Goal: Browse casually: Explore the website without a specific task or goal

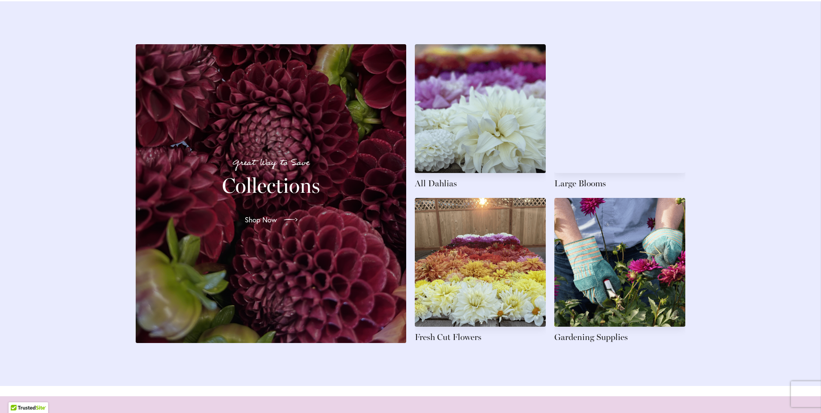
scroll to position [1202, 0]
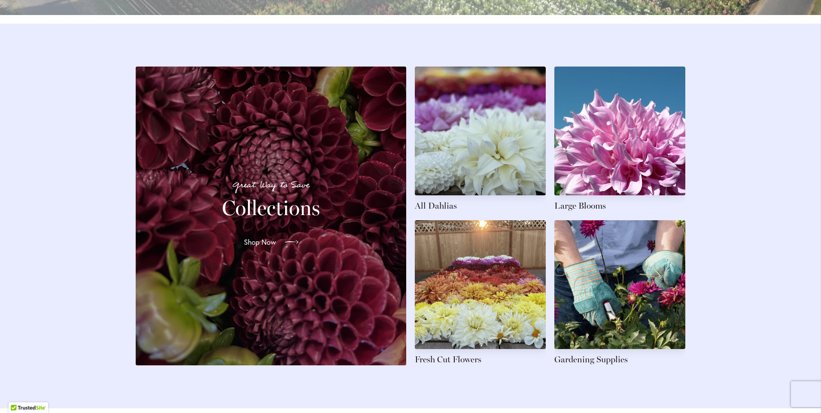
click at [269, 247] on span "Shop Now" at bounding box center [260, 242] width 32 height 10
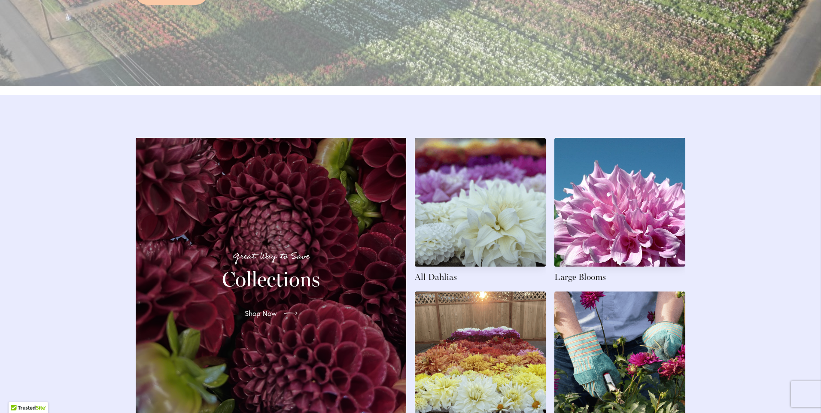
scroll to position [1074, 0]
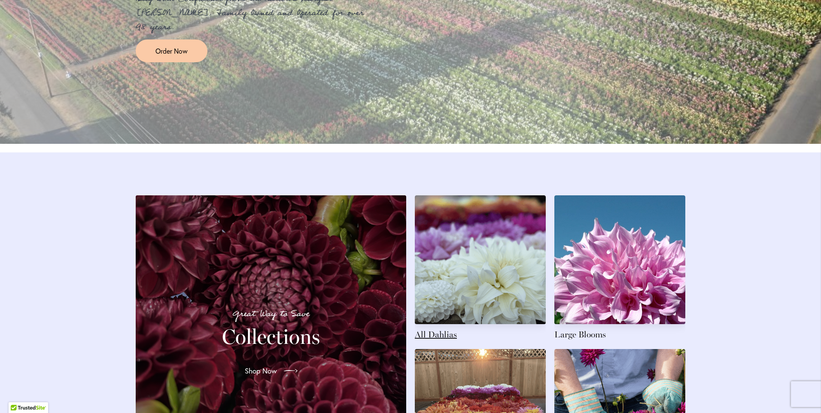
click at [492, 258] on link at bounding box center [480, 267] width 131 height 145
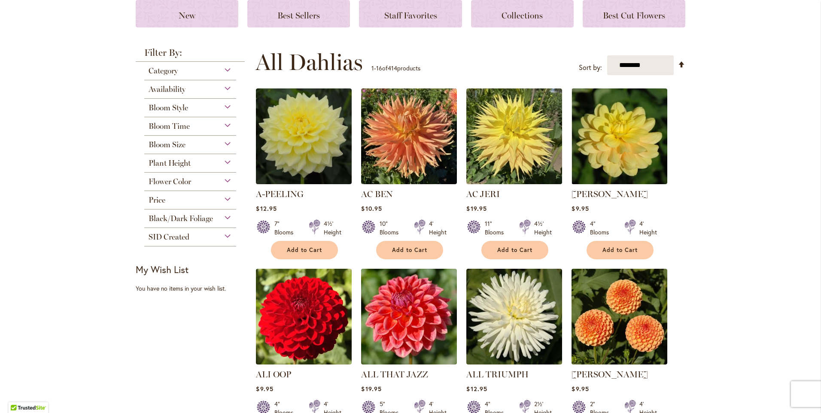
scroll to position [129, 0]
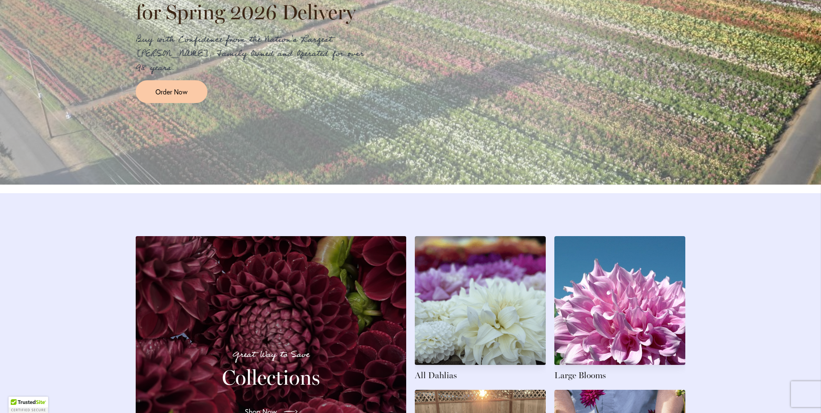
scroll to position [1117, 0]
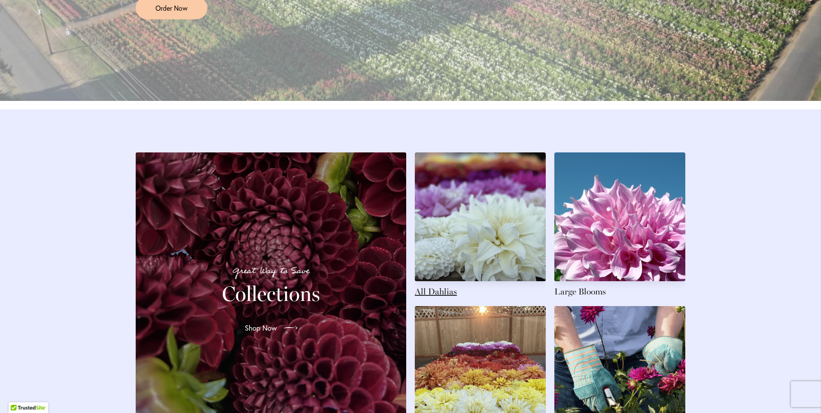
click at [433, 298] on link at bounding box center [480, 224] width 131 height 145
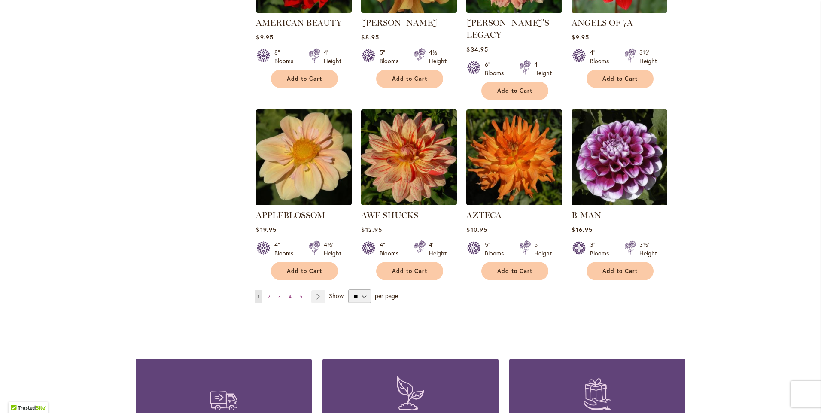
scroll to position [687, 0]
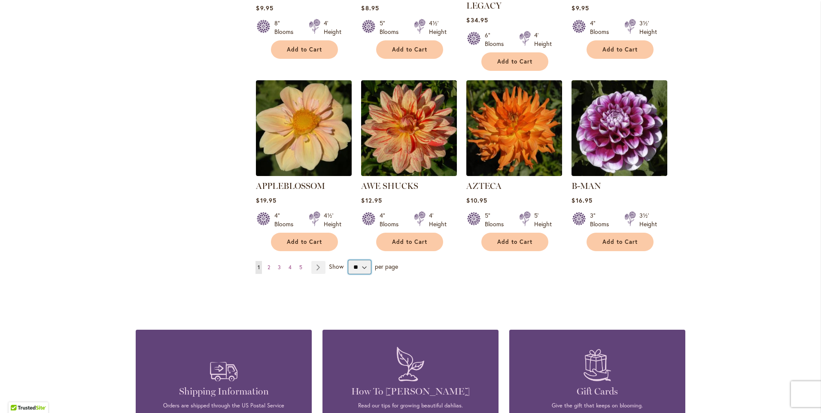
click at [363, 260] on select "** ** ** **" at bounding box center [359, 267] width 23 height 14
select select "**"
click at [348, 260] on select "** ** ** **" at bounding box center [359, 267] width 23 height 14
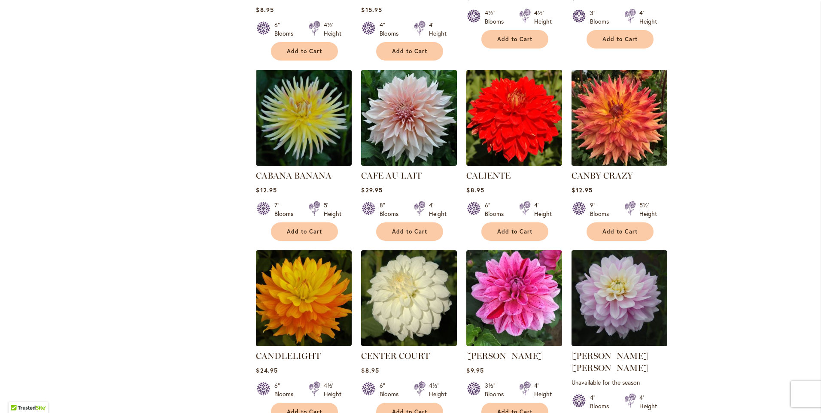
scroll to position [2748, 0]
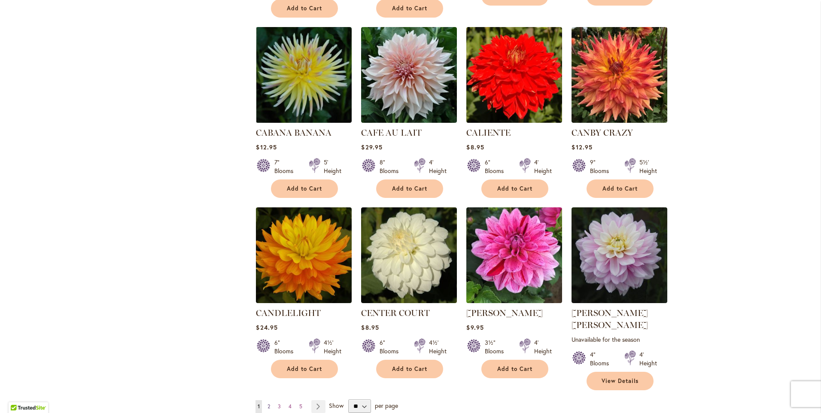
click at [268, 403] on span "2" at bounding box center [269, 406] width 3 height 6
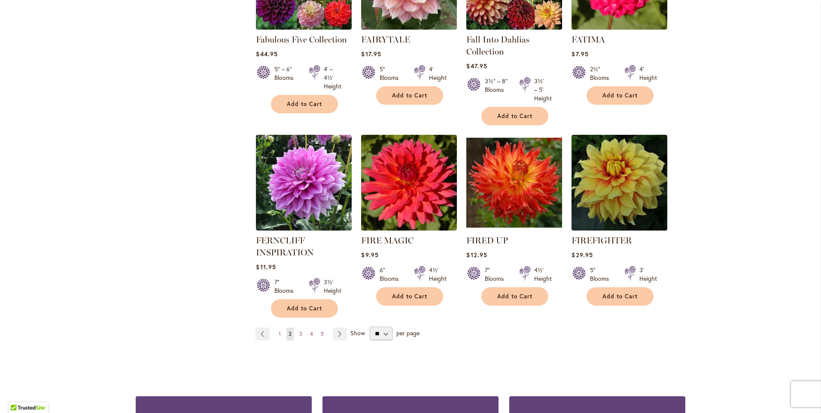
scroll to position [2887, 0]
click at [299, 330] on span "3" at bounding box center [300, 333] width 3 height 6
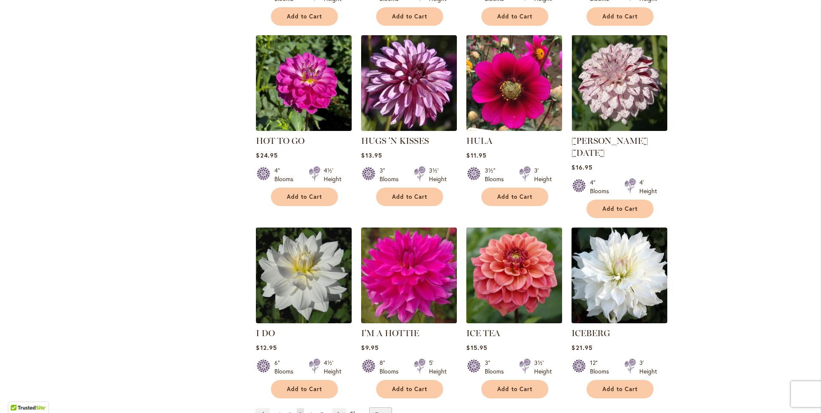
scroll to position [2834, 0]
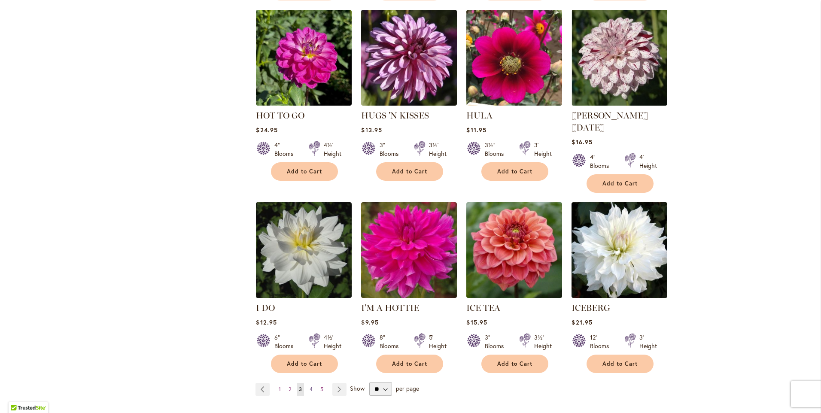
click at [310, 386] on span "4" at bounding box center [311, 389] width 3 height 6
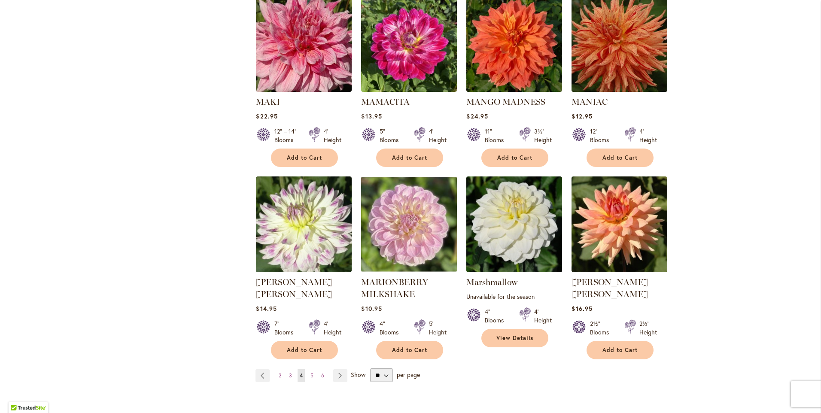
scroll to position [2844, 0]
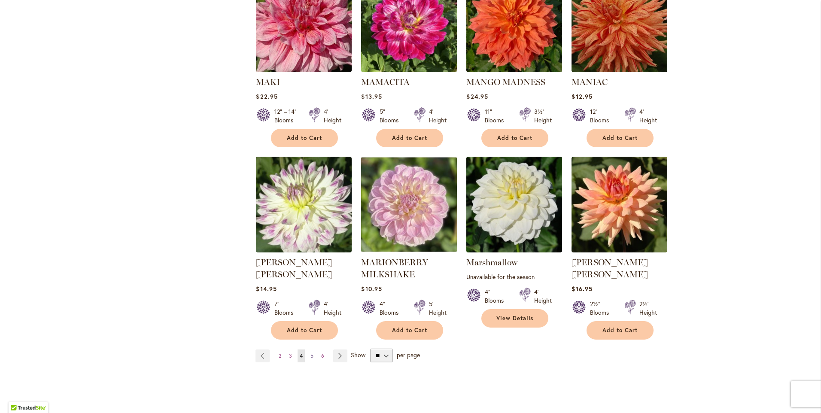
click at [310, 353] on span "5" at bounding box center [311, 356] width 3 height 6
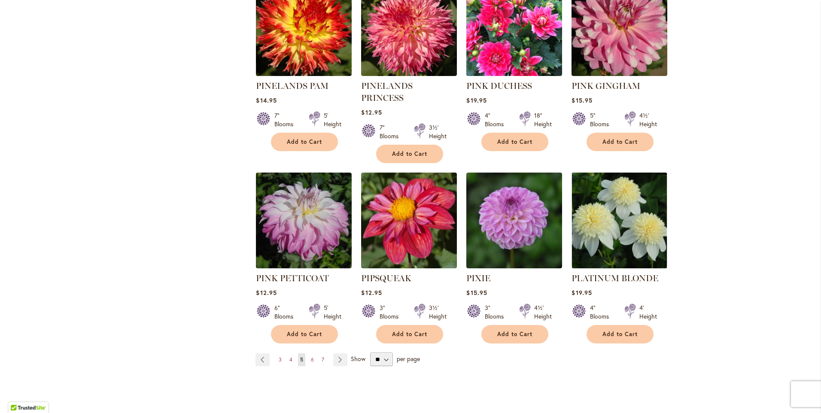
scroll to position [2834, 0]
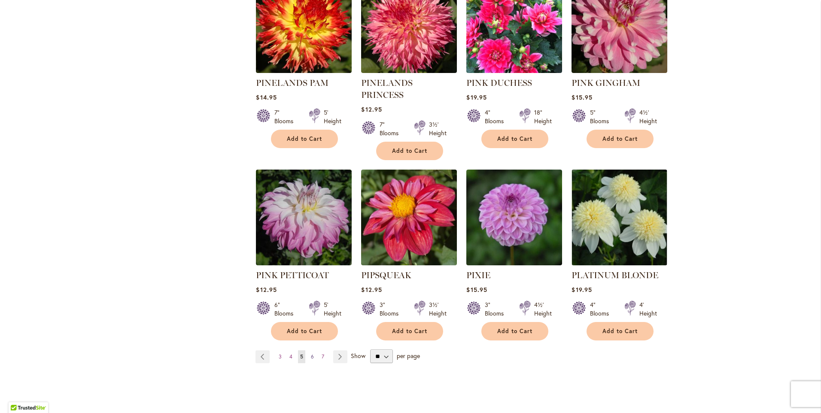
click at [310, 350] on link "Page 6" at bounding box center [312, 356] width 7 height 13
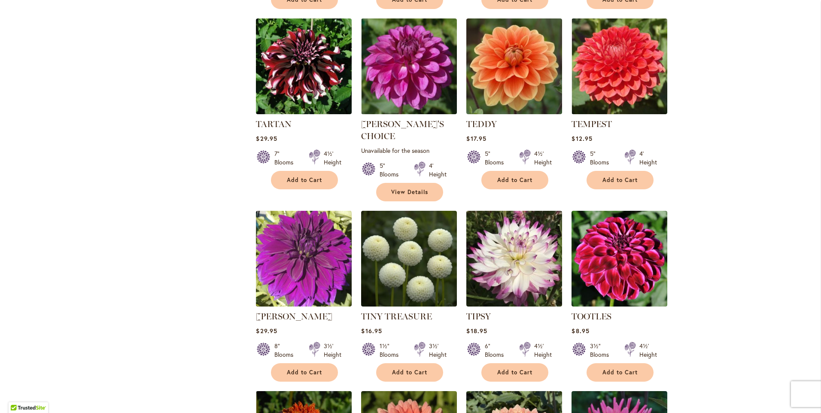
scroll to position [2748, 0]
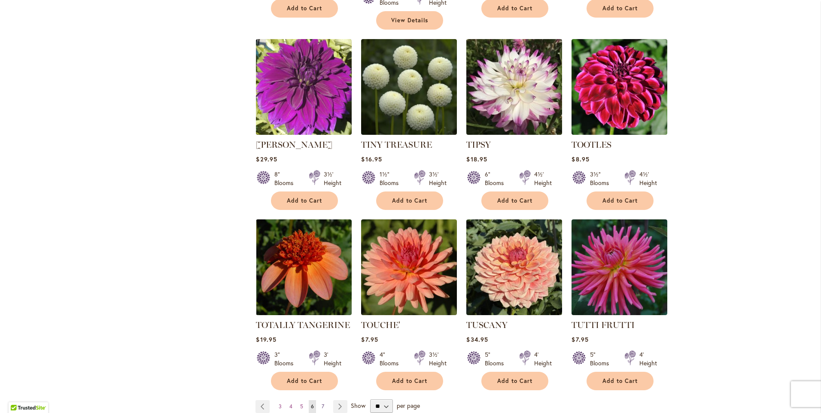
click at [322, 403] on span "7" at bounding box center [323, 406] width 3 height 6
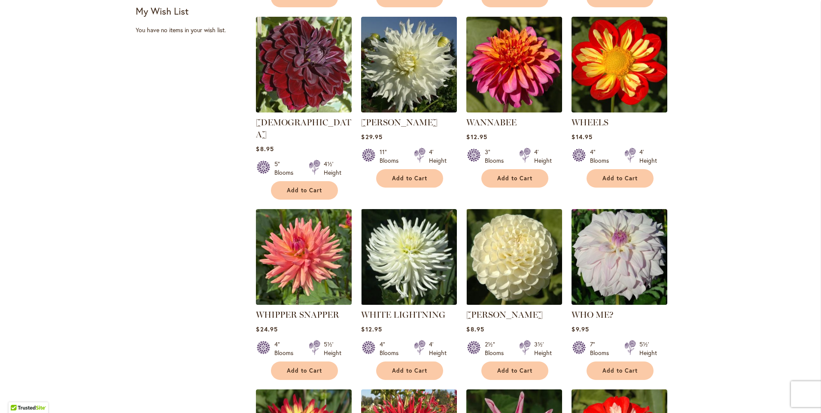
scroll to position [258, 0]
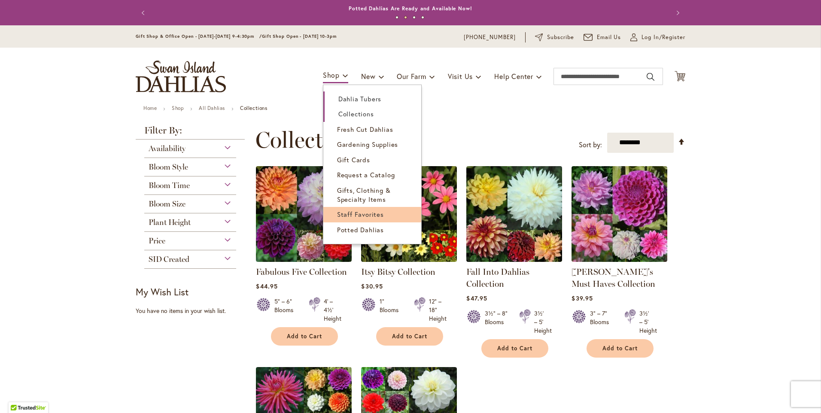
click at [362, 212] on span "Staff Favorites" at bounding box center [360, 214] width 47 height 9
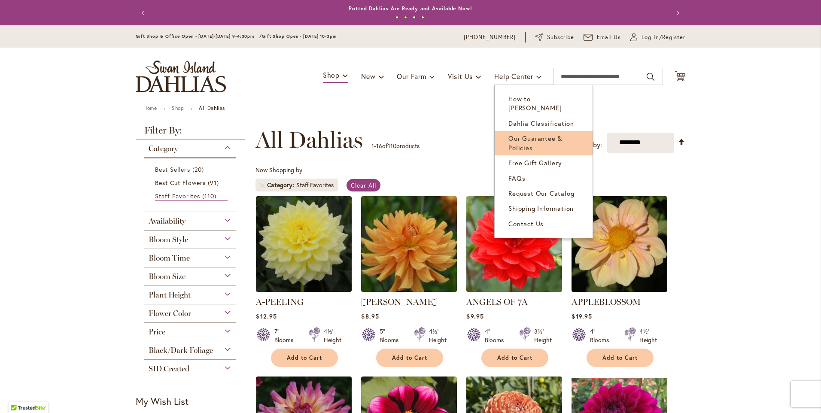
click at [531, 134] on span "Our Guarantee & Policies" at bounding box center [535, 143] width 54 height 18
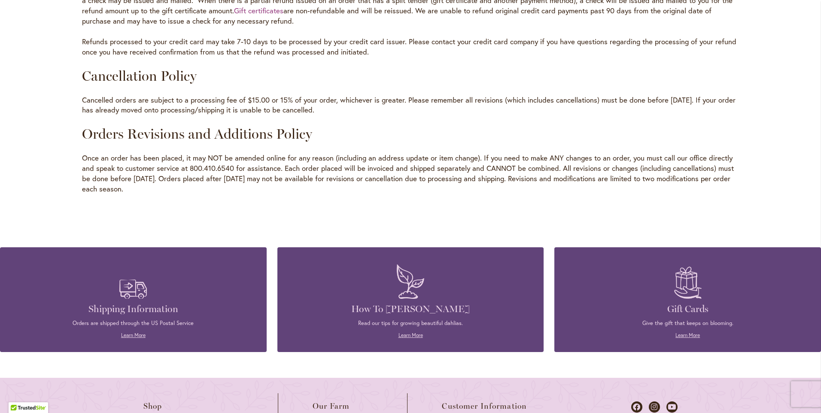
scroll to position [1074, 0]
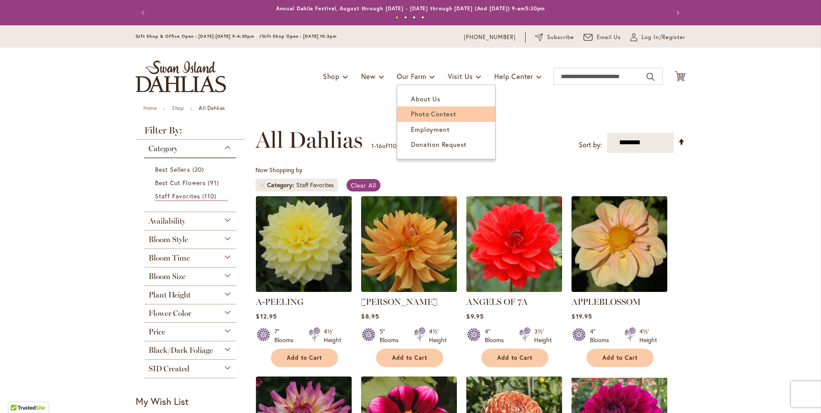
click at [424, 113] on span "Photo Contest" at bounding box center [433, 114] width 45 height 9
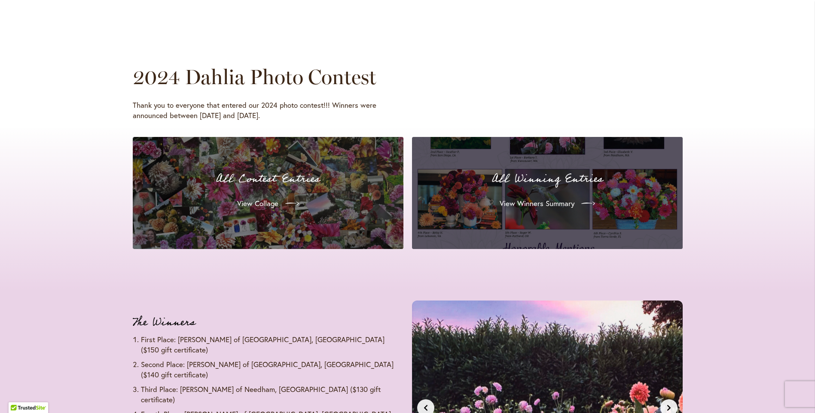
scroll to position [3190, 0]
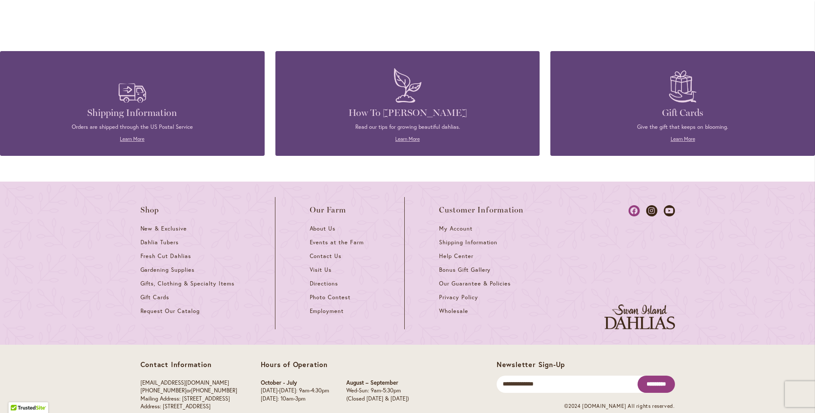
click at [633, 205] on icon at bounding box center [633, 210] width 11 height 11
